Goal: Information Seeking & Learning: Learn about a topic

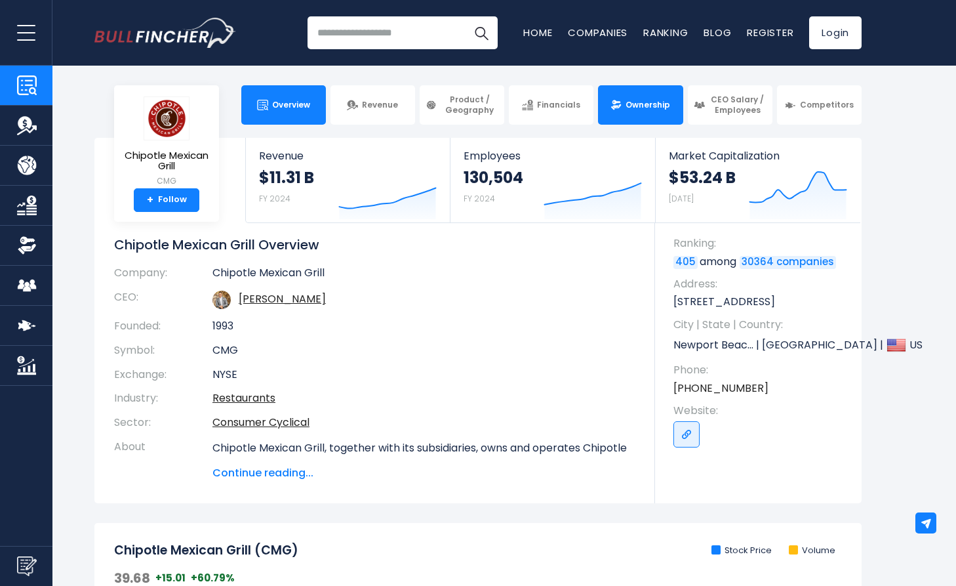
click at [639, 110] on span "Ownership" at bounding box center [648, 105] width 45 height 10
click at [630, 100] on span "Ownership" at bounding box center [648, 105] width 45 height 10
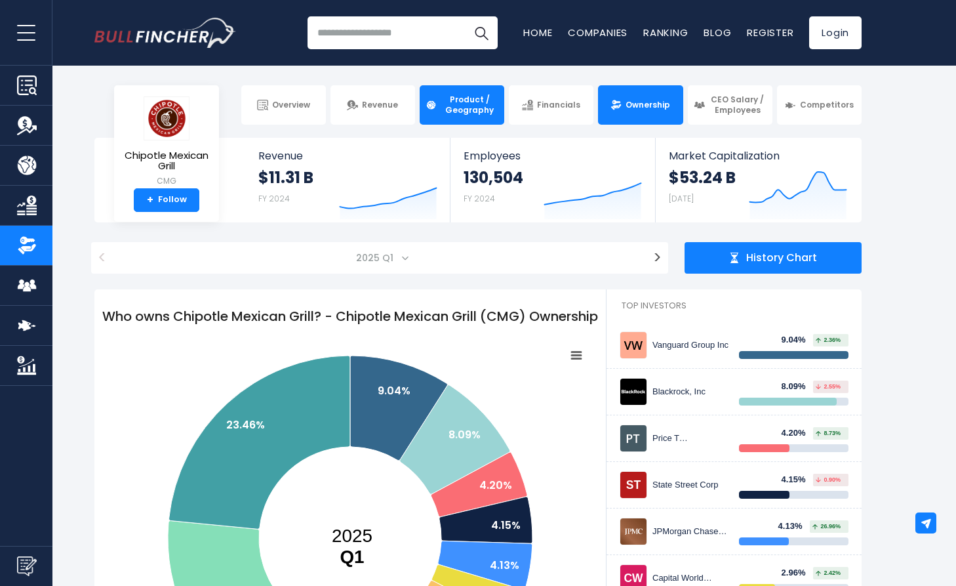
click at [486, 113] on span "Product / Geography" at bounding box center [470, 104] width 58 height 20
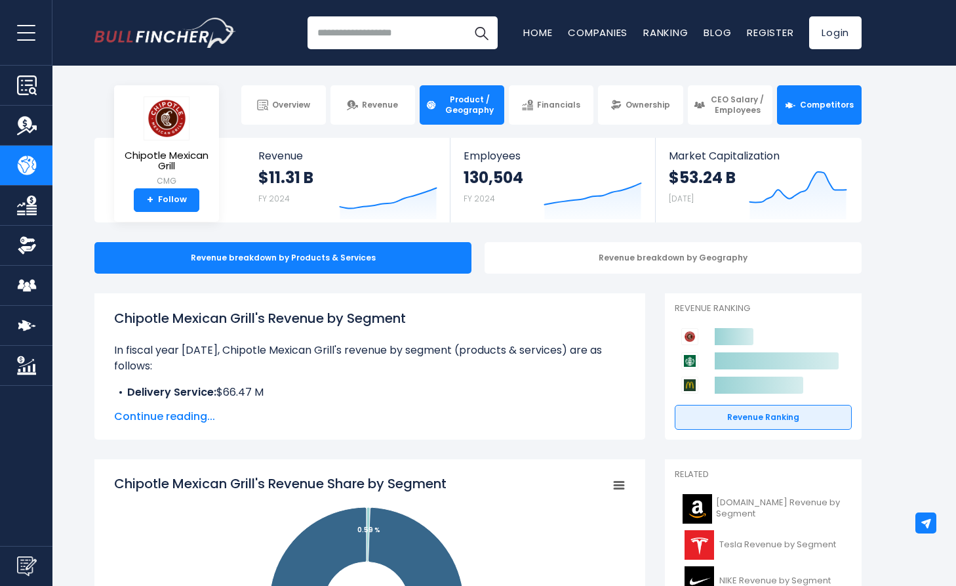
click at [820, 107] on span "Competitors" at bounding box center [827, 105] width 54 height 10
click at [618, 261] on div "Revenue breakdown by Geography" at bounding box center [673, 257] width 377 height 31
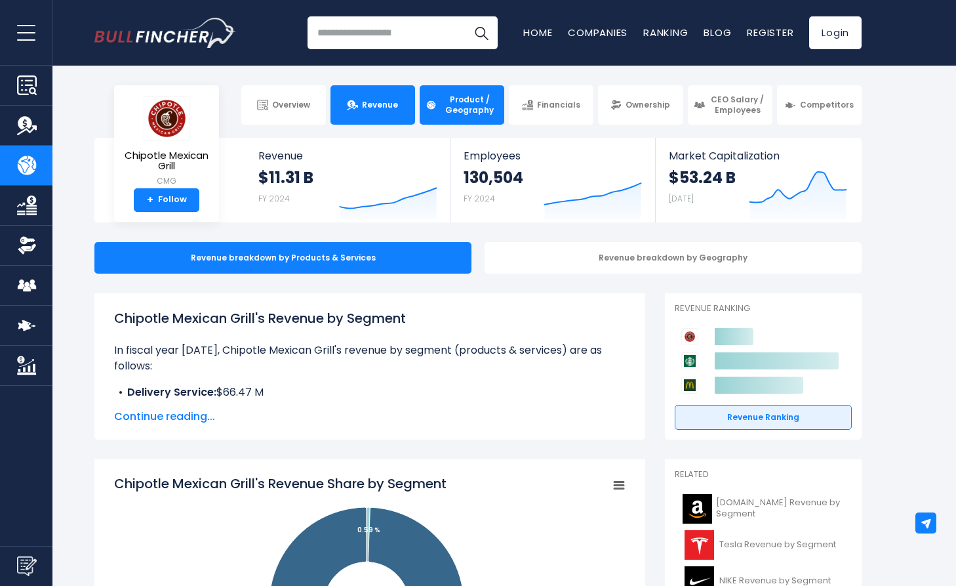
click at [372, 105] on span "Revenue" at bounding box center [380, 105] width 36 height 10
click at [372, 97] on link "Revenue" at bounding box center [373, 104] width 85 height 39
click at [186, 413] on span "Continue reading..." at bounding box center [370, 417] width 512 height 16
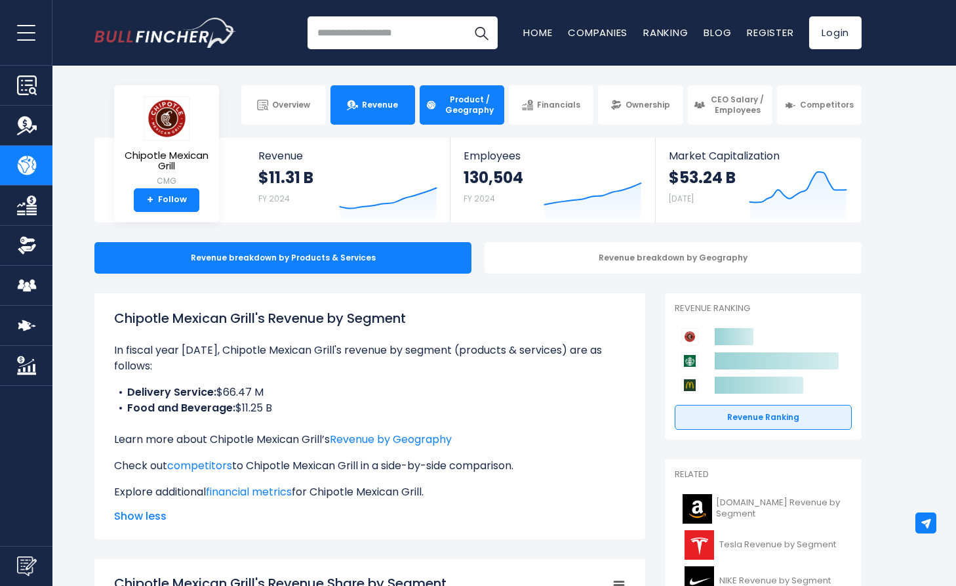
click at [376, 106] on span "Revenue" at bounding box center [380, 105] width 36 height 10
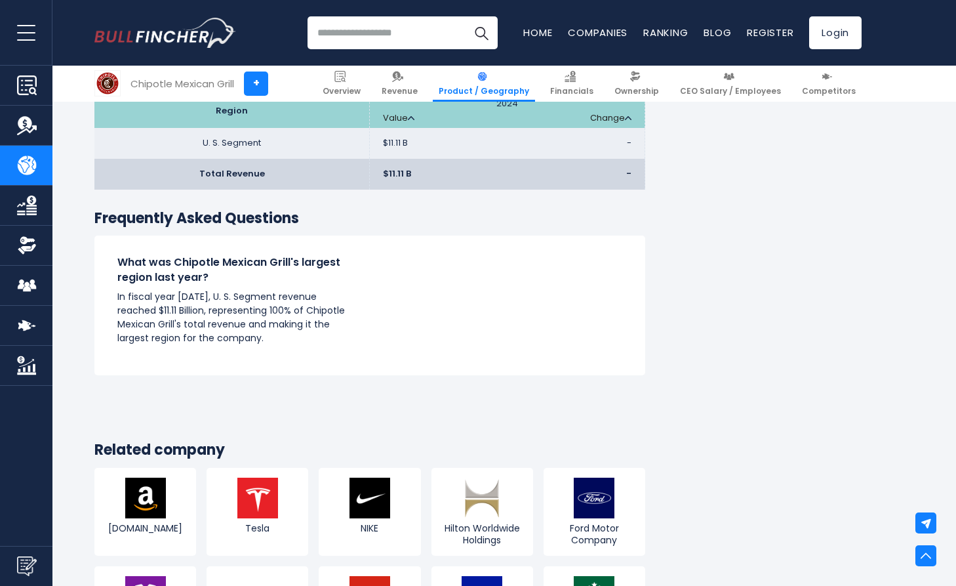
scroll to position [1051, 0]
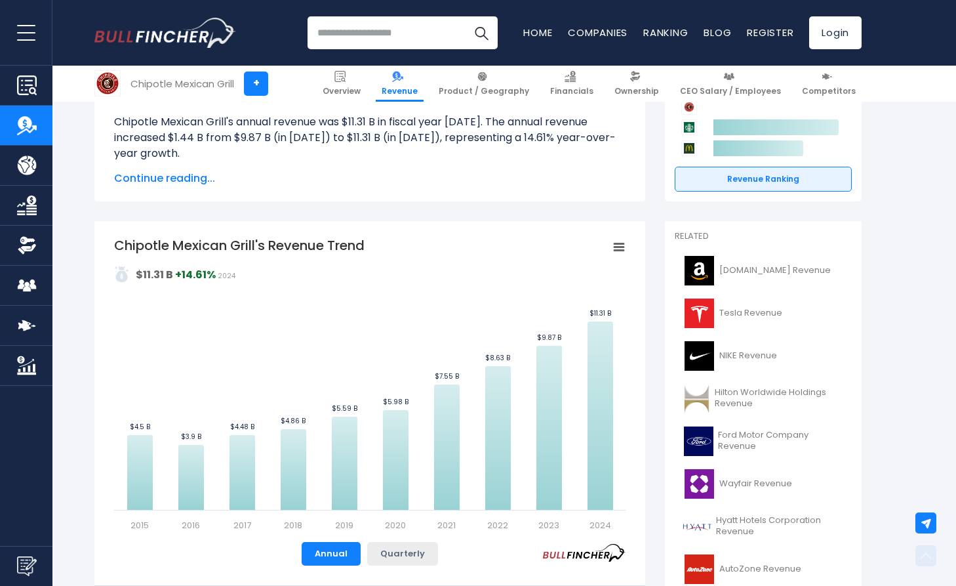
scroll to position [176, 0]
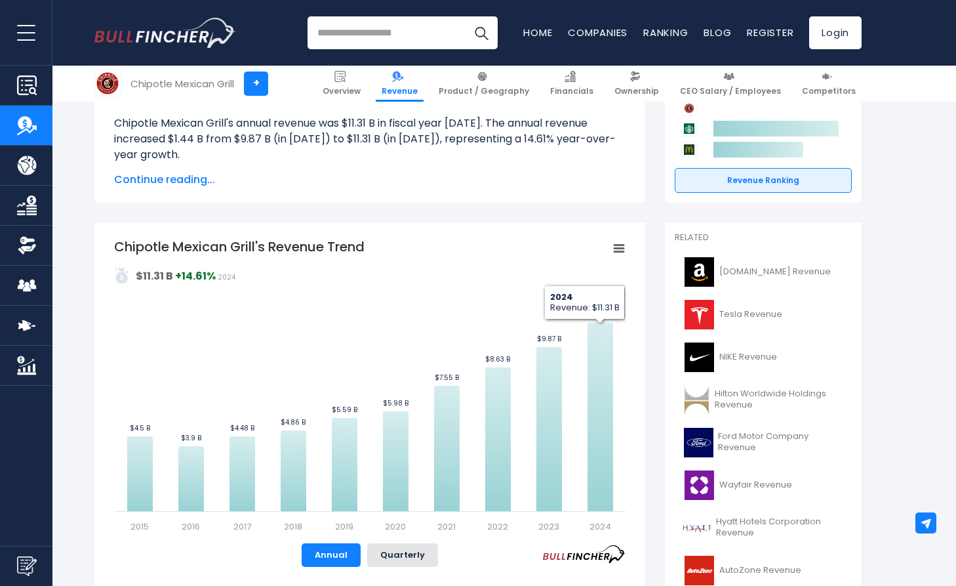
click at [620, 247] on icon "Chipotle Mexican Grill's Revenue Trend" at bounding box center [618, 248] width 9 height 7
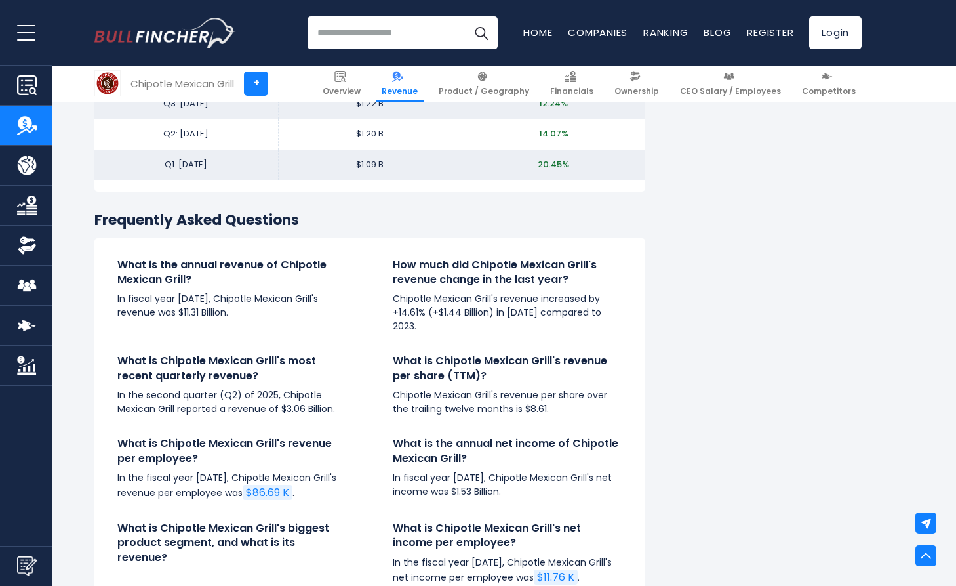
scroll to position [2981, 0]
